Goal: Find specific page/section: Find specific page/section

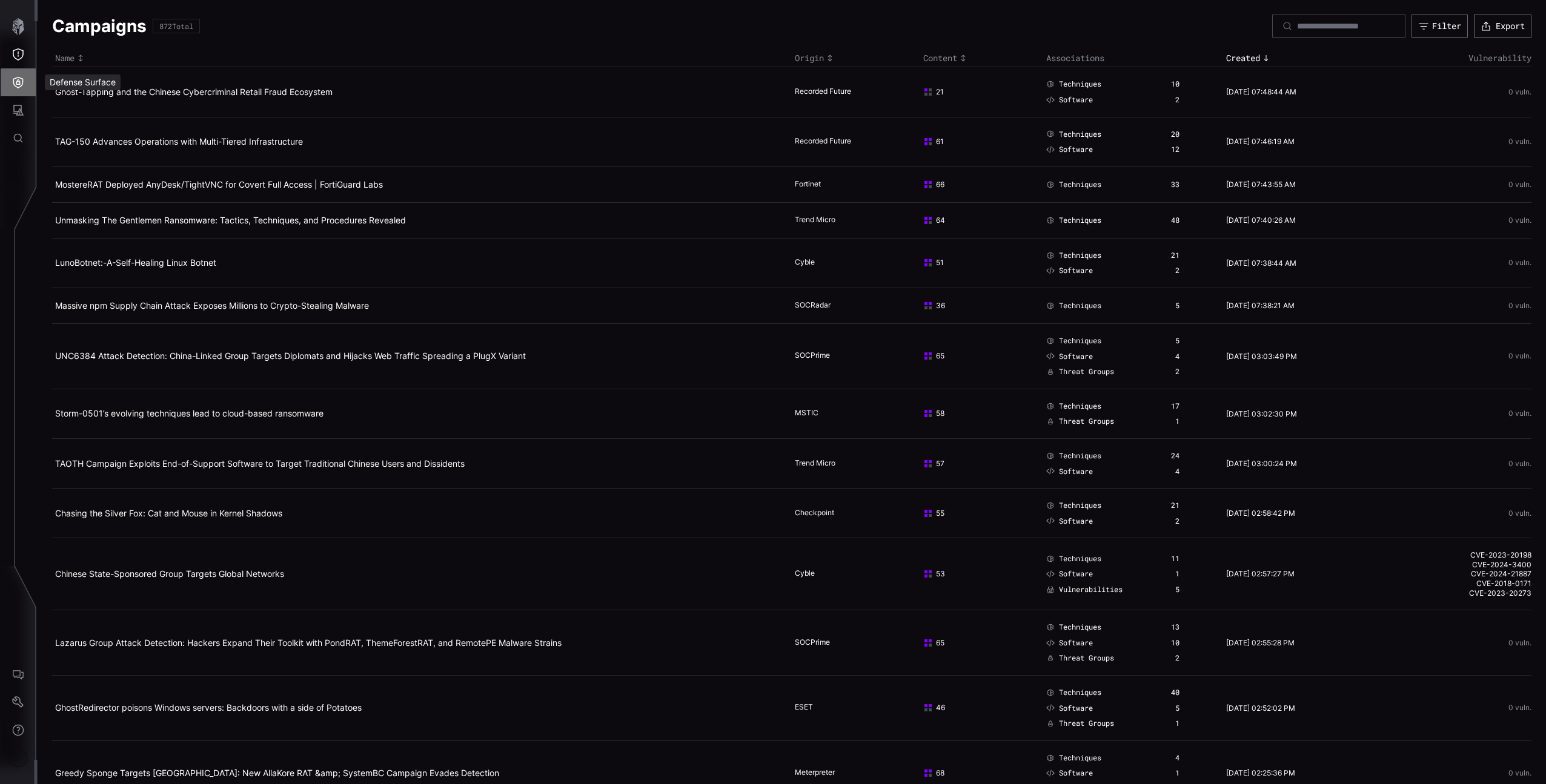
click at [23, 77] on icon "Defense Surface" at bounding box center [18, 82] width 12 height 12
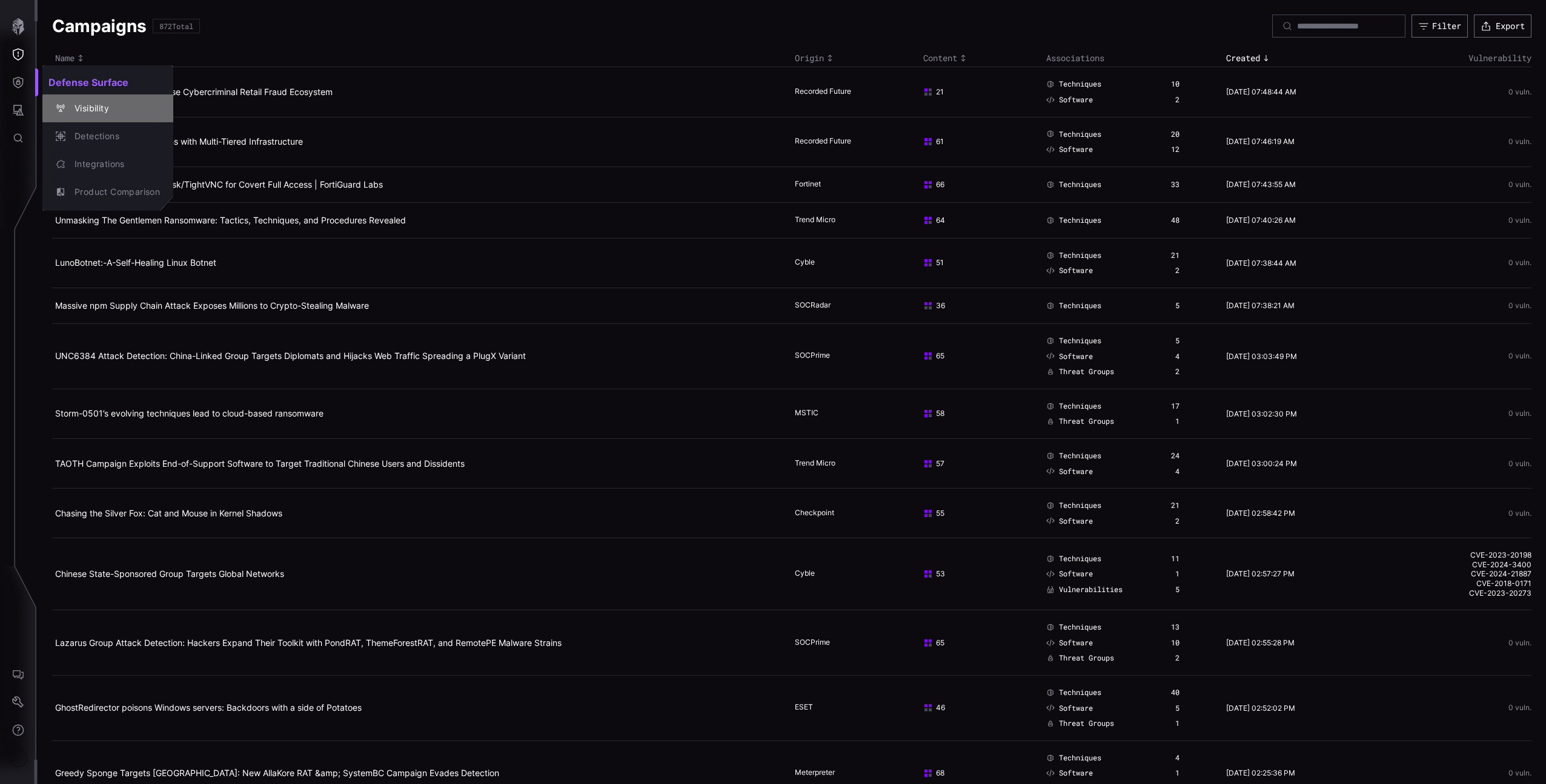
click at [51, 103] on div "Visibility" at bounding box center [108, 108] width 121 height 17
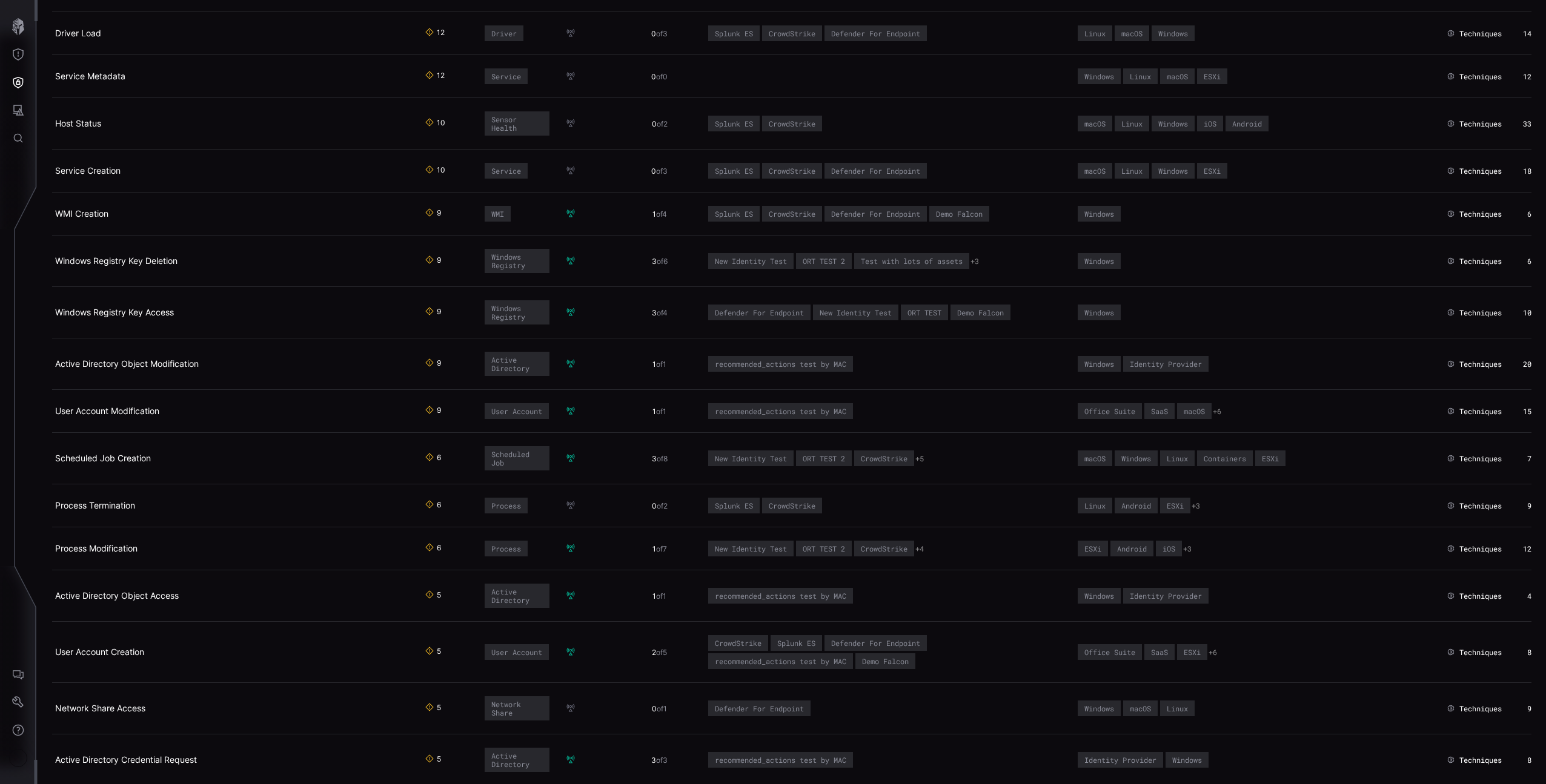
scroll to position [1241, 0]
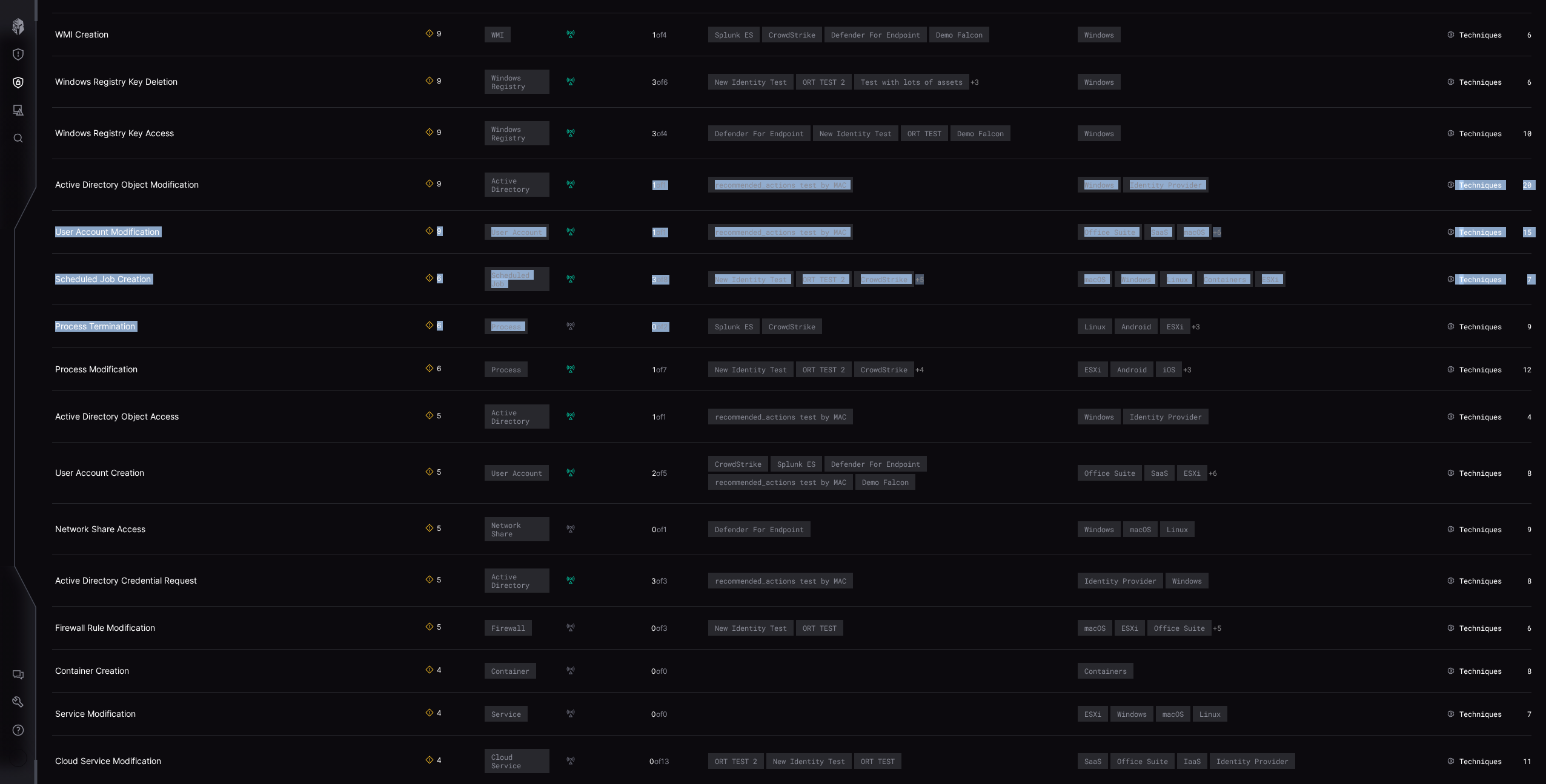
drag, startPoint x: 657, startPoint y: 187, endPoint x: 716, endPoint y: 324, distance: 149.2
click at [916, 333] on td "Splunk ES CrowdStrike" at bounding box center [889, 326] width 370 height 43
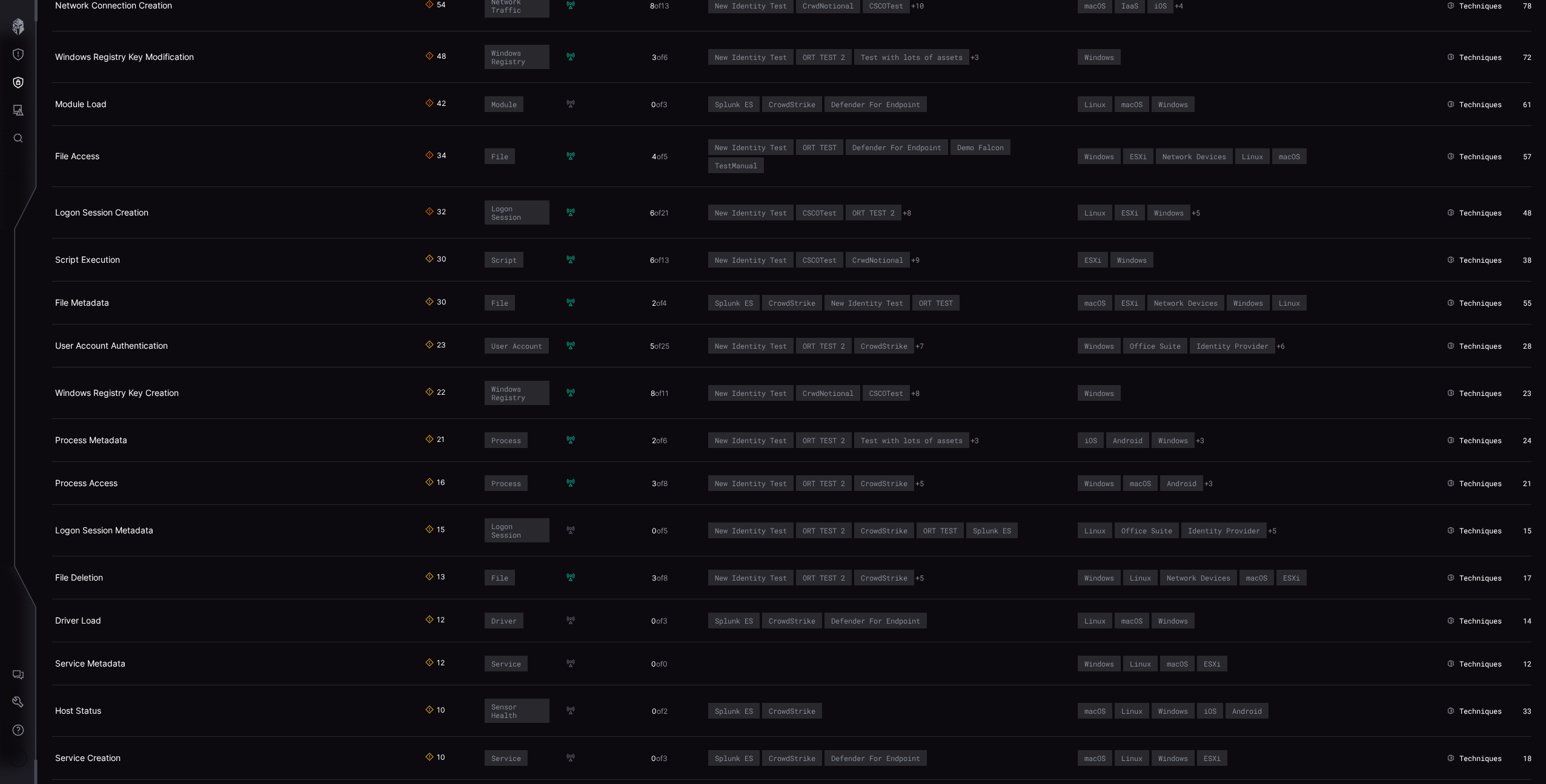
scroll to position [0, 0]
